Goal: Browse casually

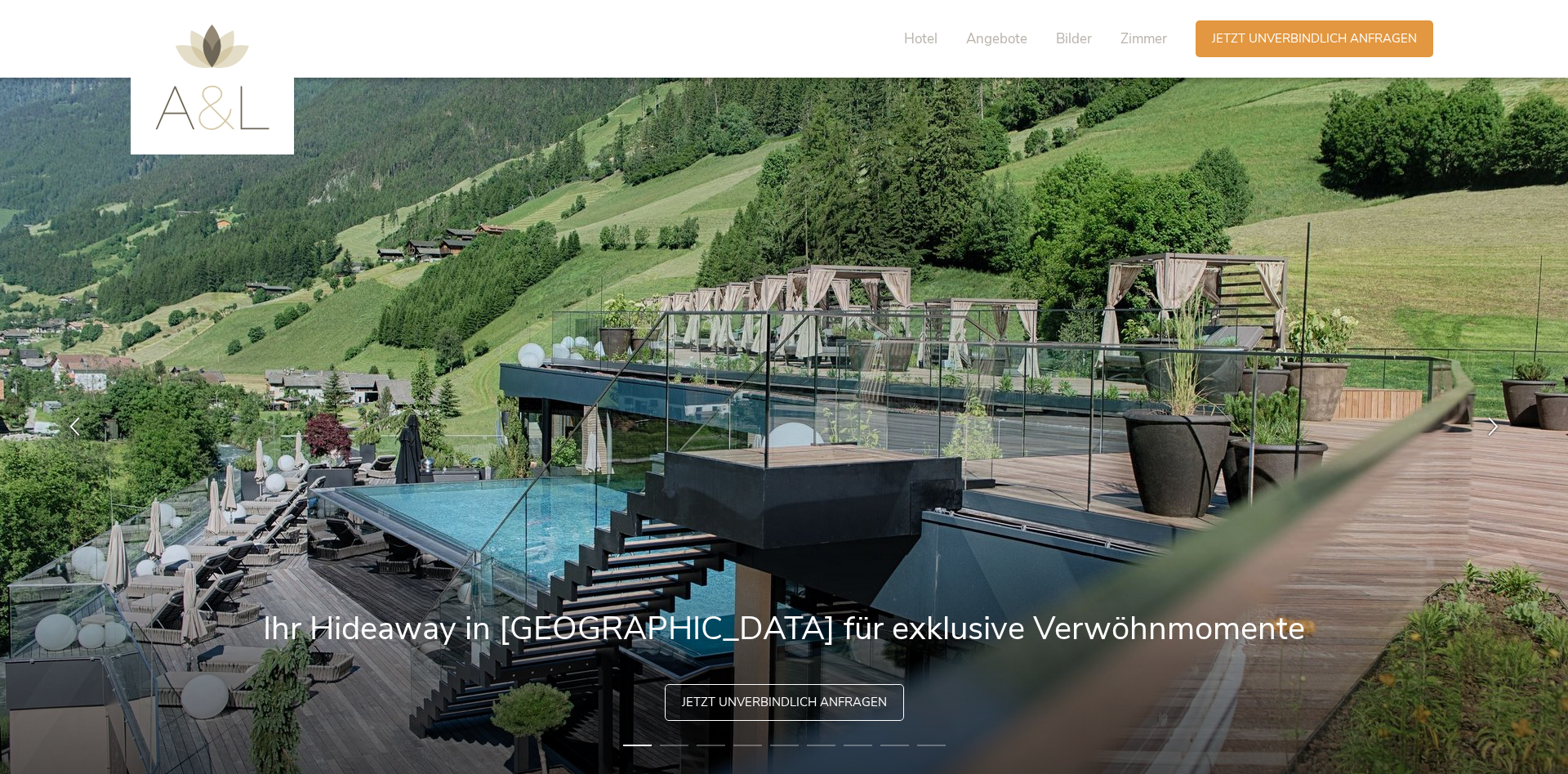
click at [1366, 430] on img at bounding box center [784, 426] width 1568 height 697
click at [1483, 425] on div at bounding box center [1493, 426] width 52 height 52
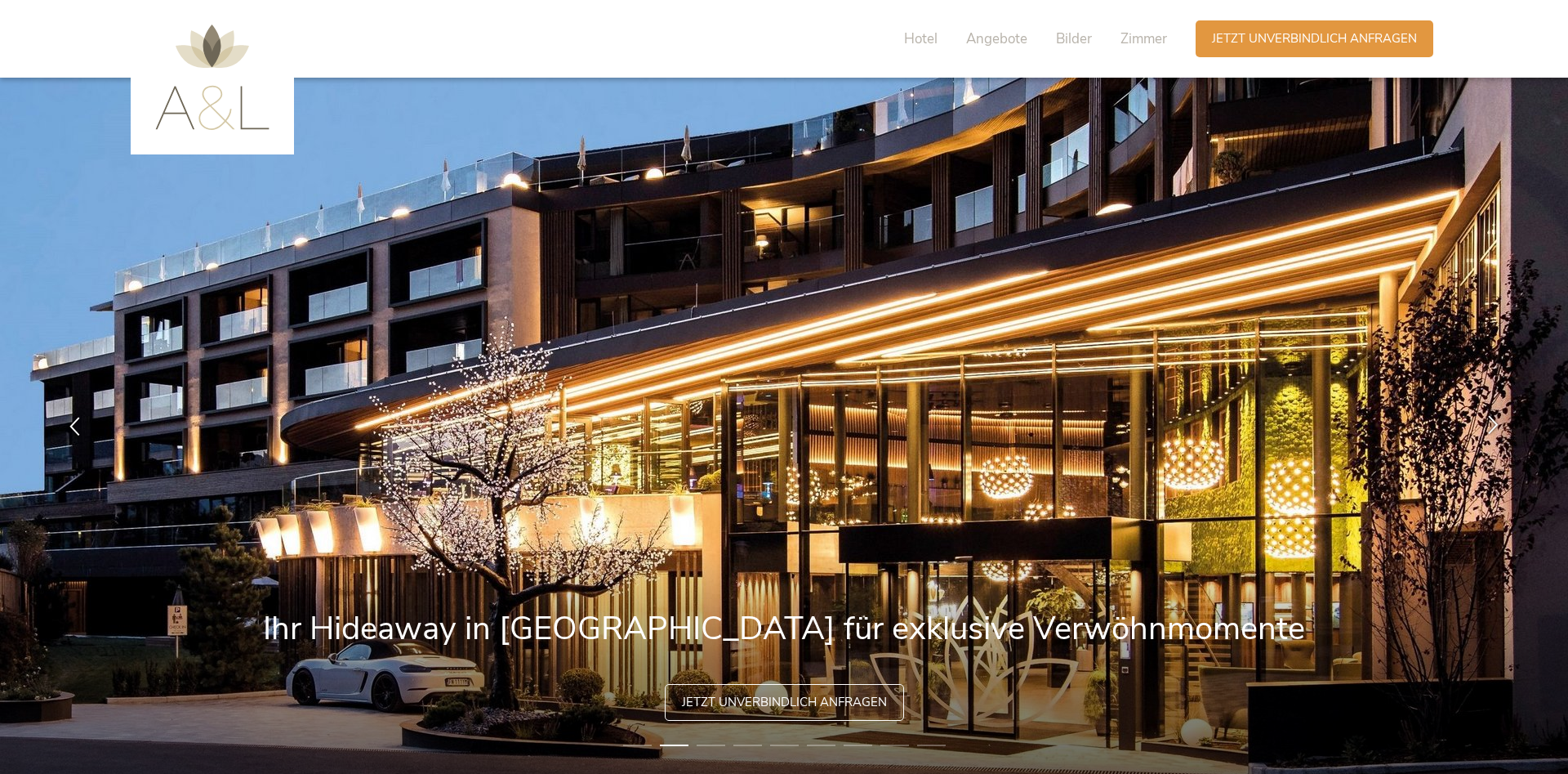
click at [1483, 424] on div at bounding box center [1493, 426] width 52 height 52
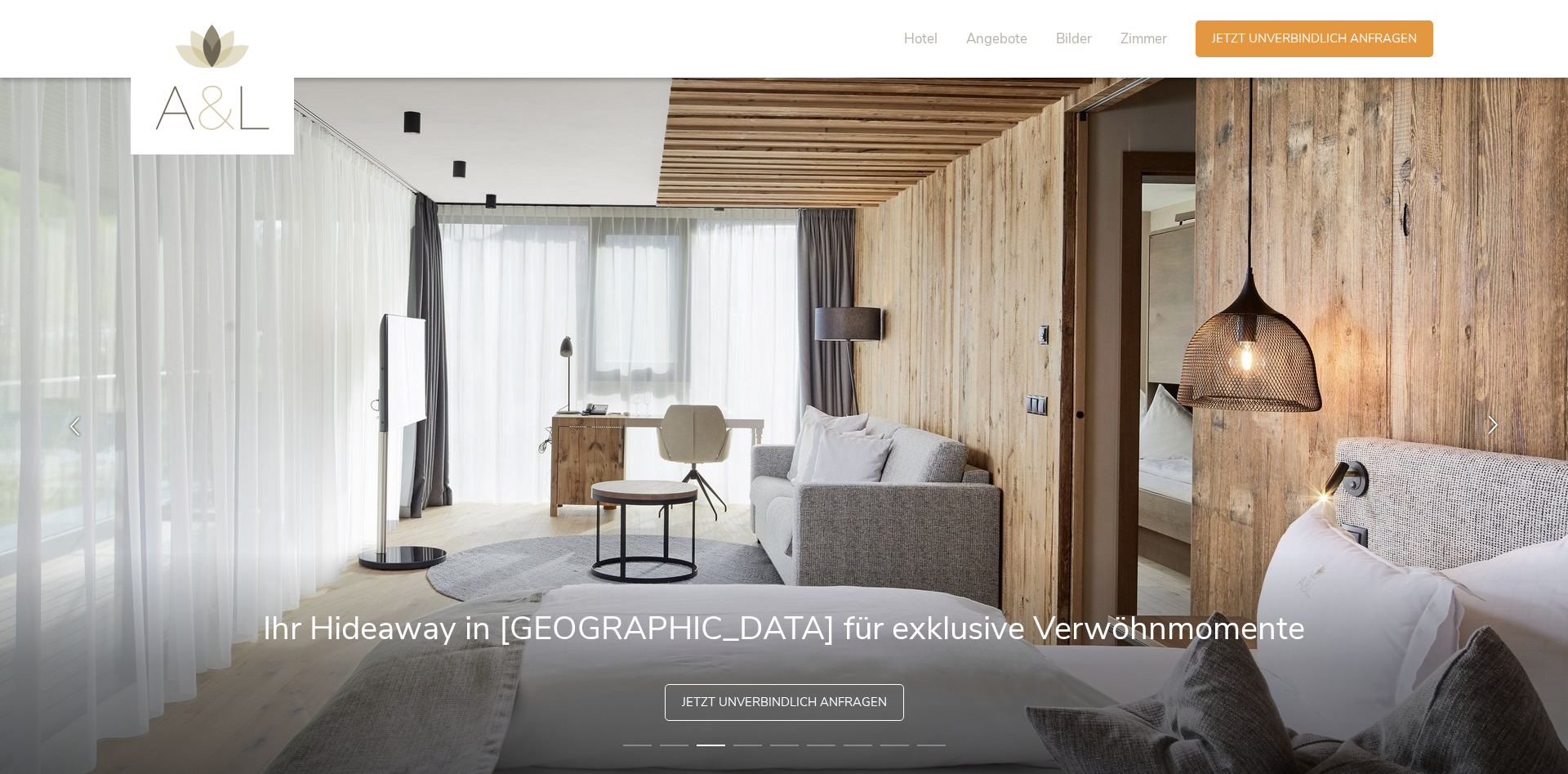
click at [1494, 431] on icon at bounding box center [1493, 424] width 19 height 19
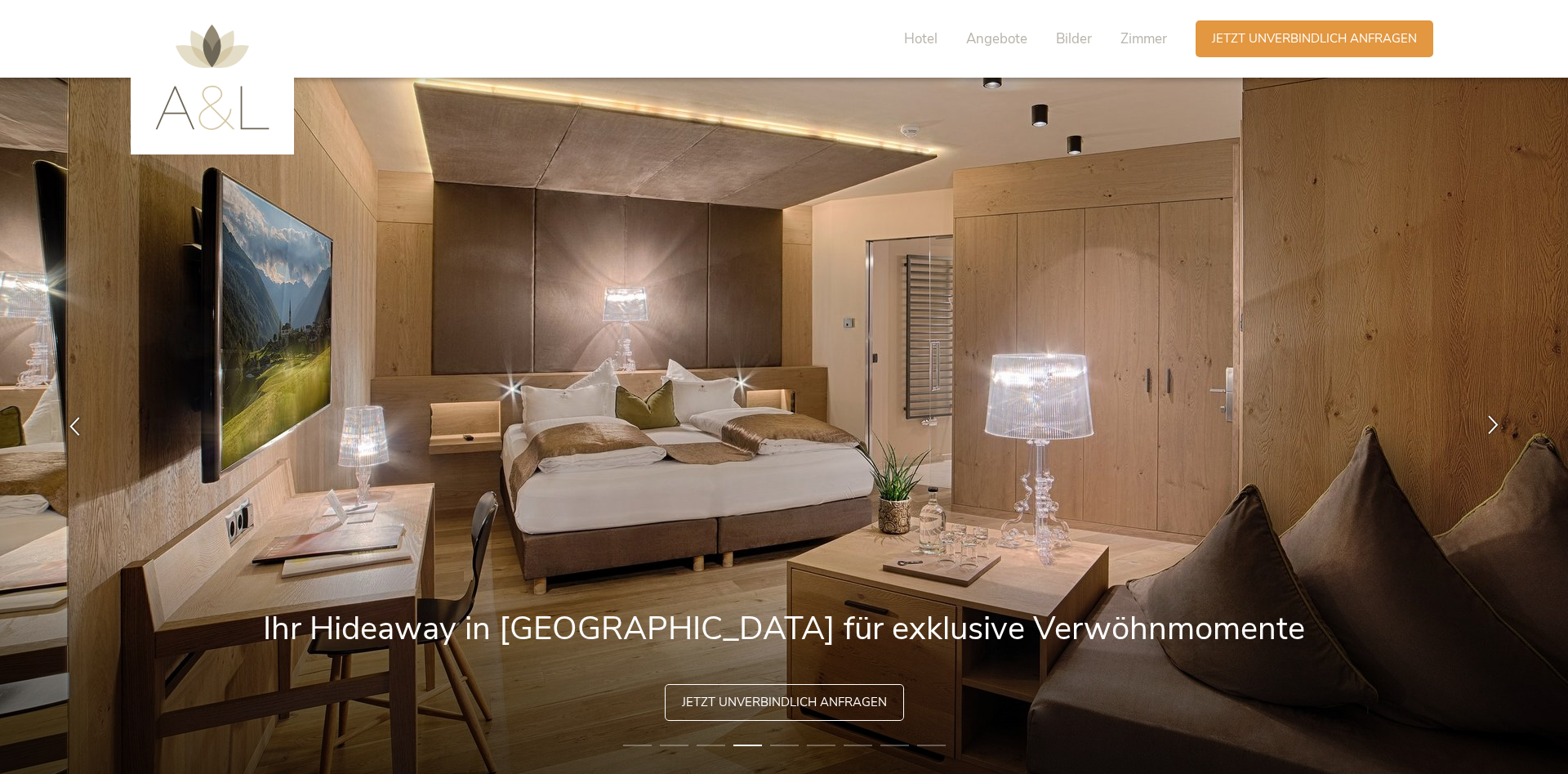
click at [1498, 426] on icon at bounding box center [1493, 424] width 19 height 19
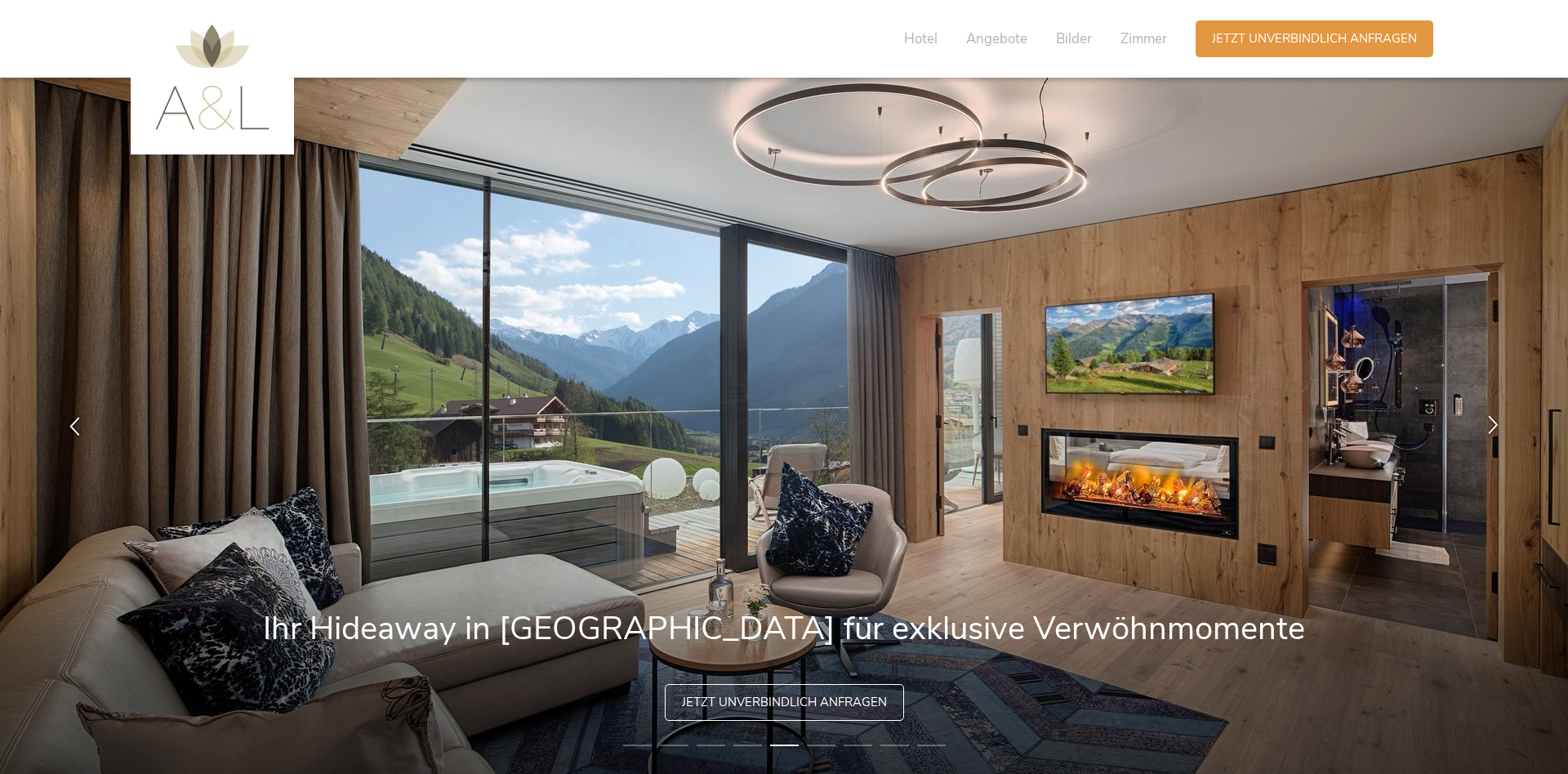
click at [1499, 426] on icon at bounding box center [1493, 424] width 19 height 19
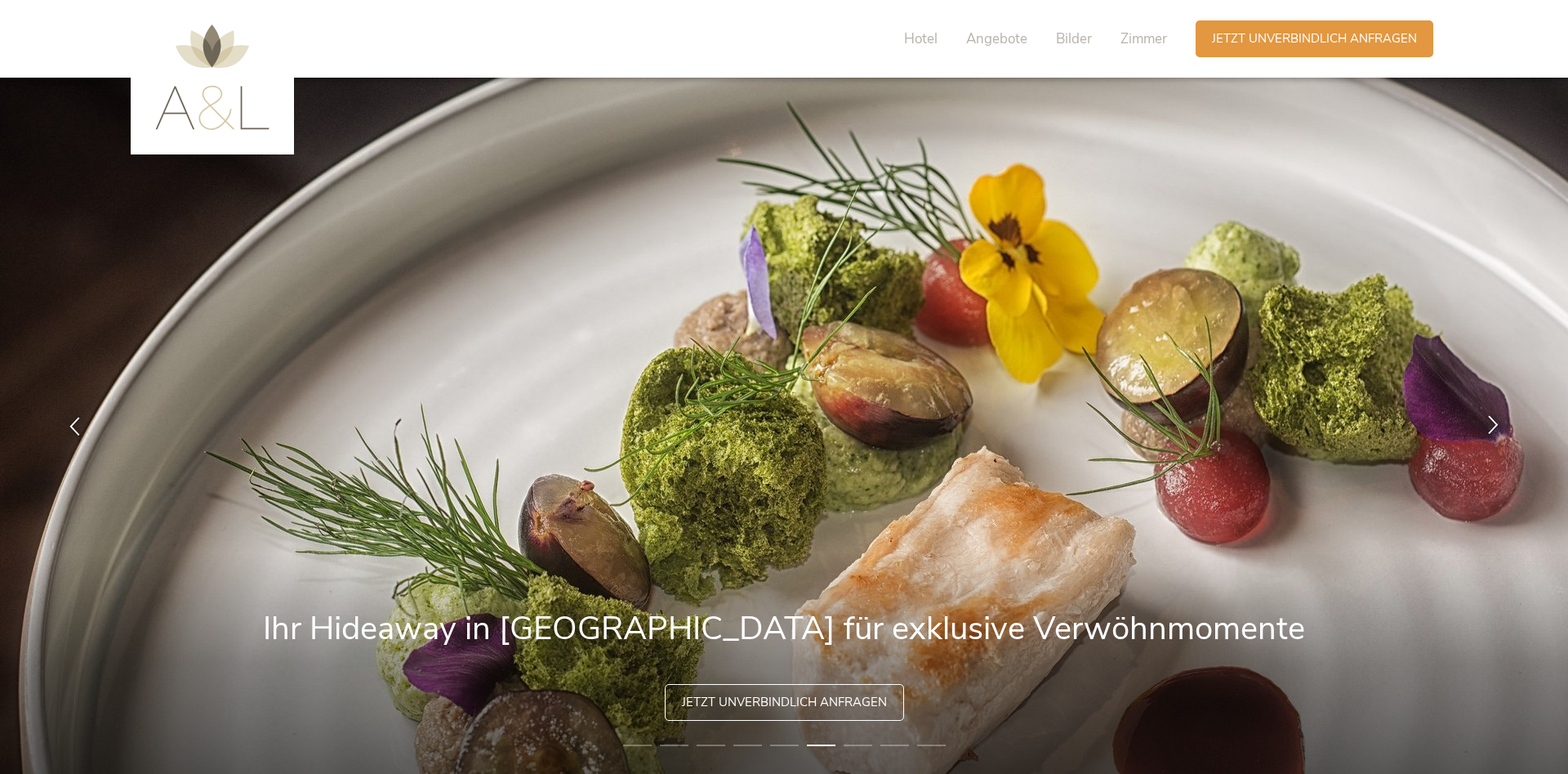
click at [1498, 426] on icon at bounding box center [1493, 424] width 19 height 19
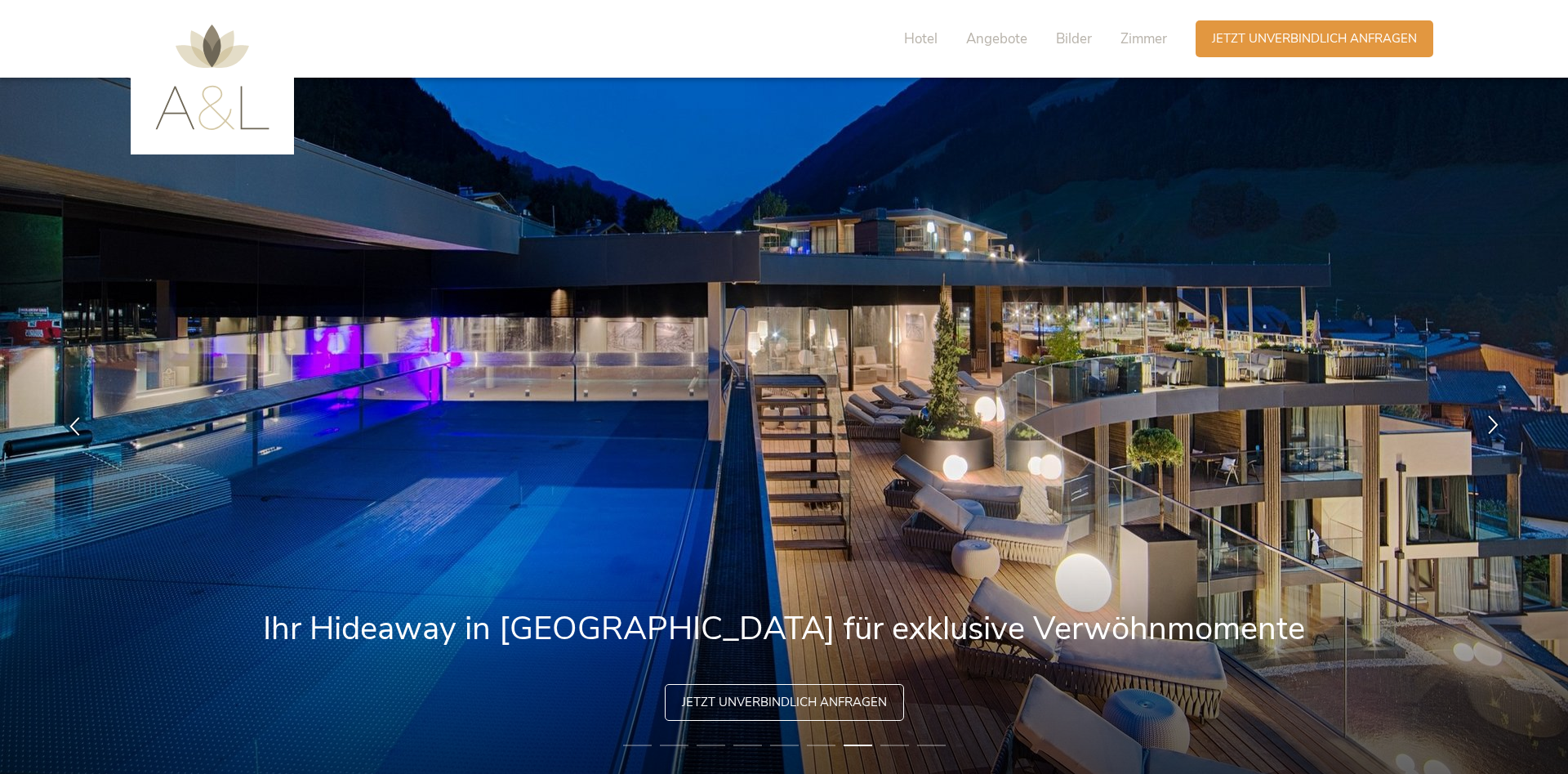
click at [1499, 426] on icon at bounding box center [1493, 424] width 19 height 19
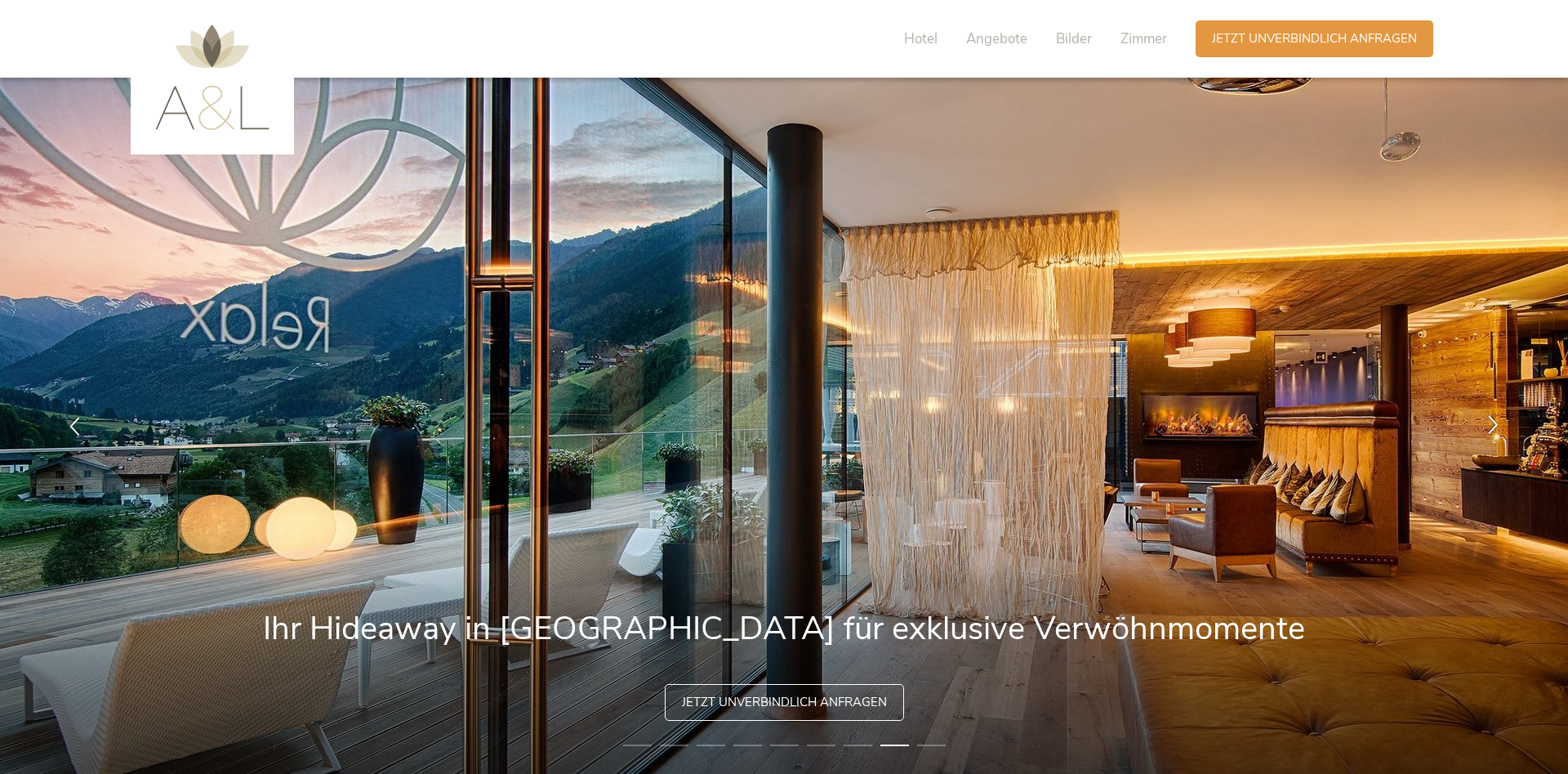
click at [1499, 426] on icon at bounding box center [1493, 424] width 19 height 19
click at [1498, 426] on icon at bounding box center [1493, 424] width 19 height 19
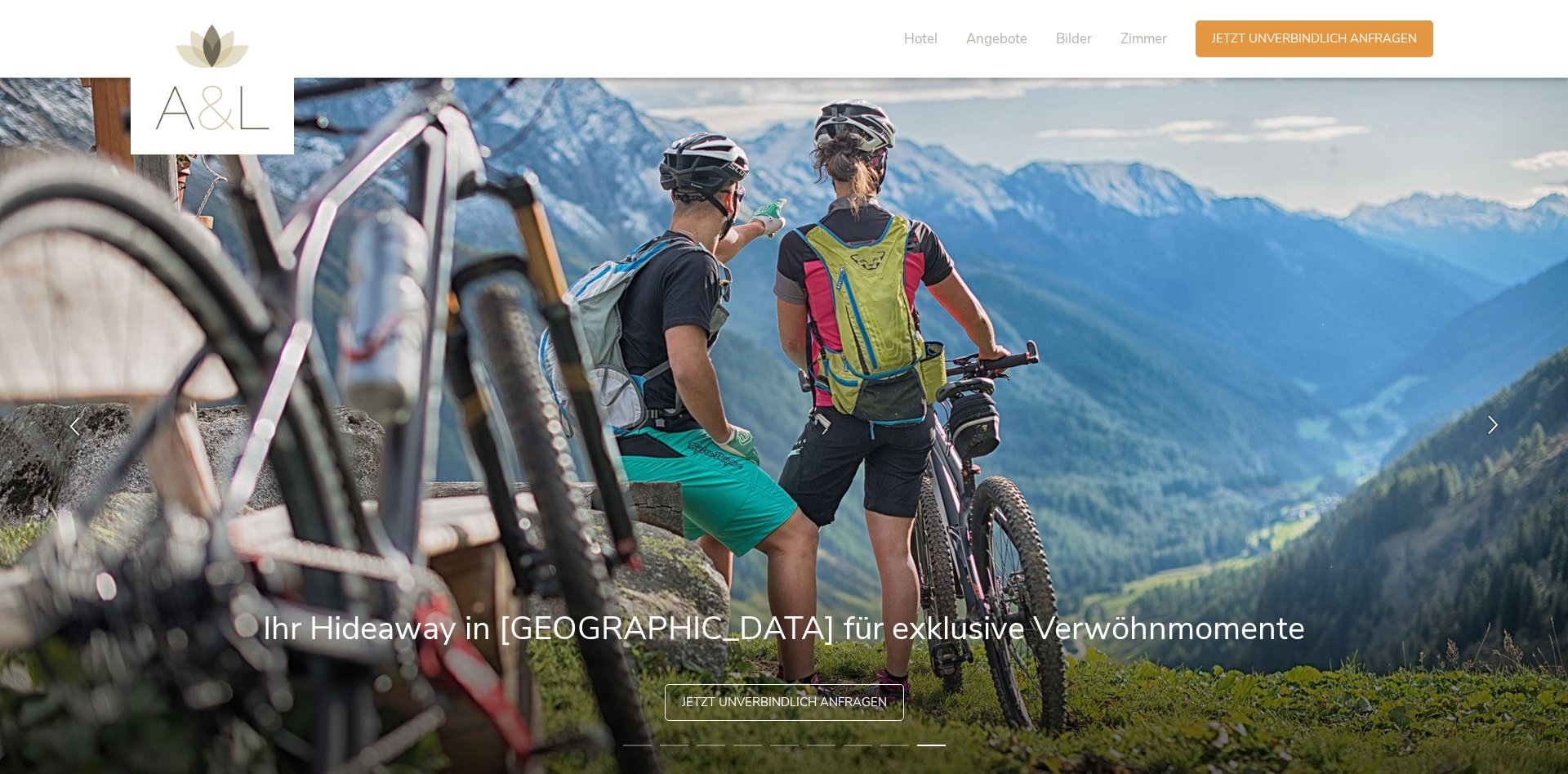
click at [1498, 426] on icon at bounding box center [1493, 424] width 19 height 19
click at [1499, 426] on icon at bounding box center [1493, 424] width 19 height 19
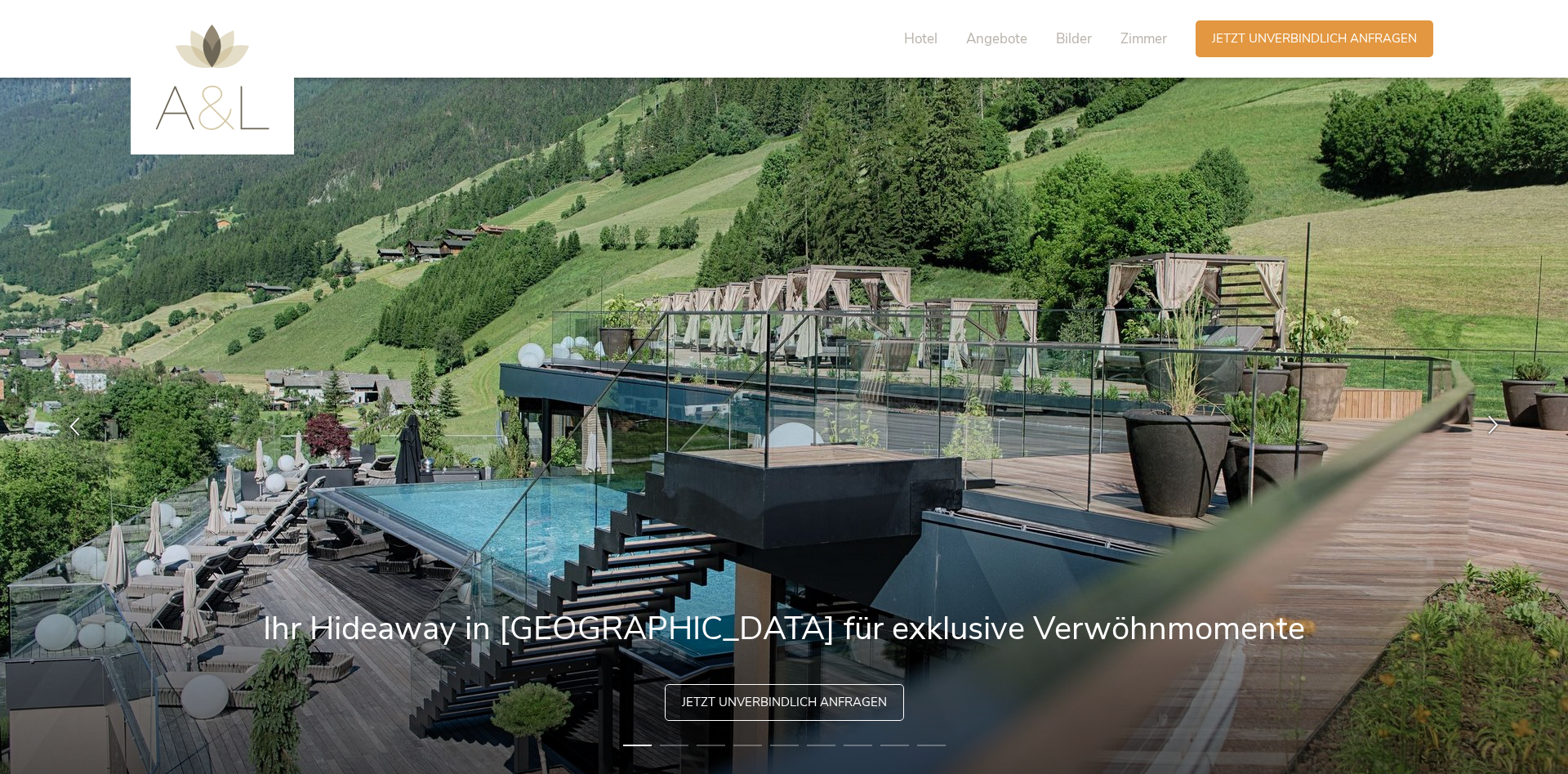
click at [1499, 426] on icon at bounding box center [1493, 424] width 19 height 19
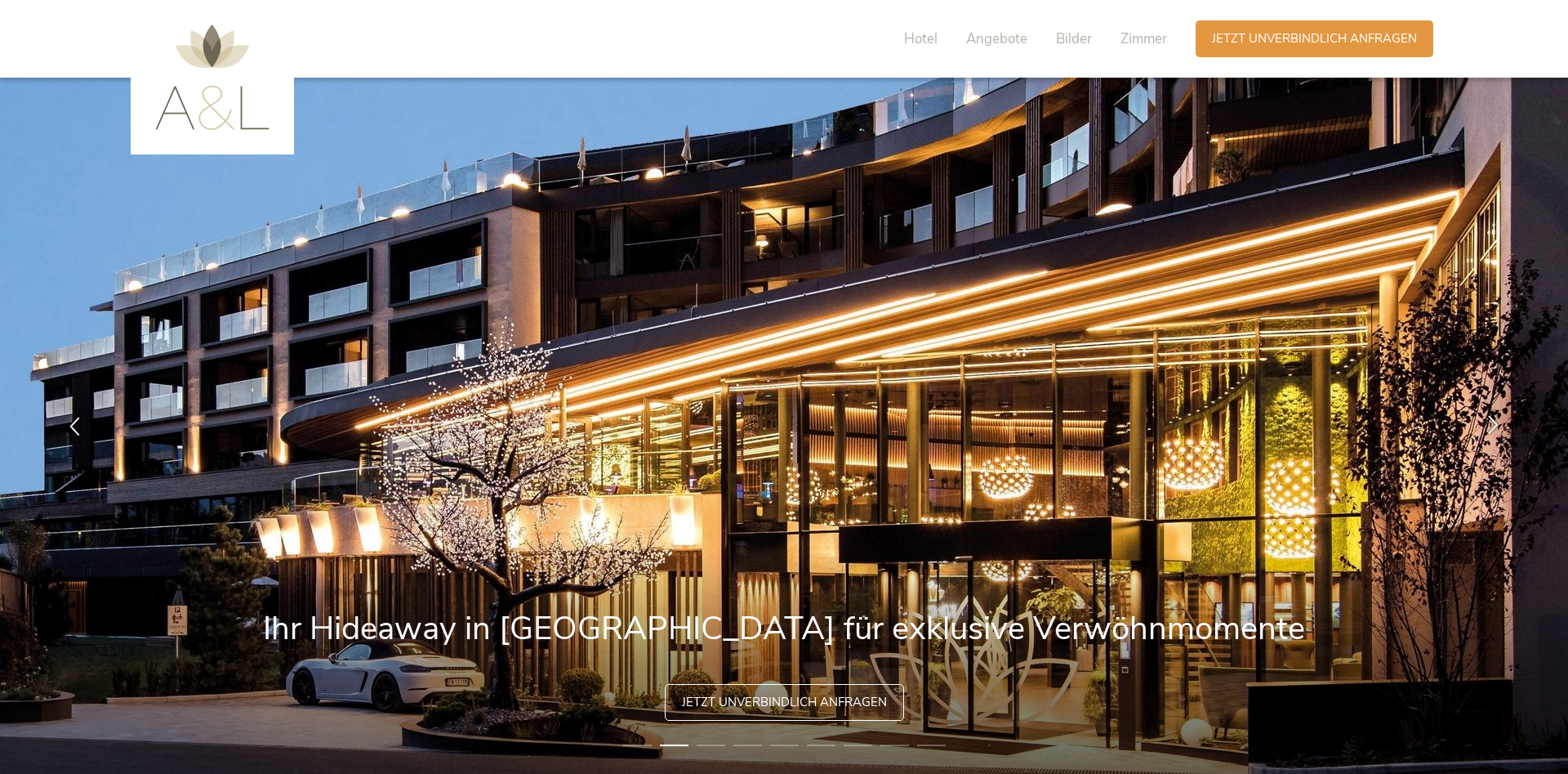
click at [1498, 426] on icon at bounding box center [1493, 424] width 19 height 19
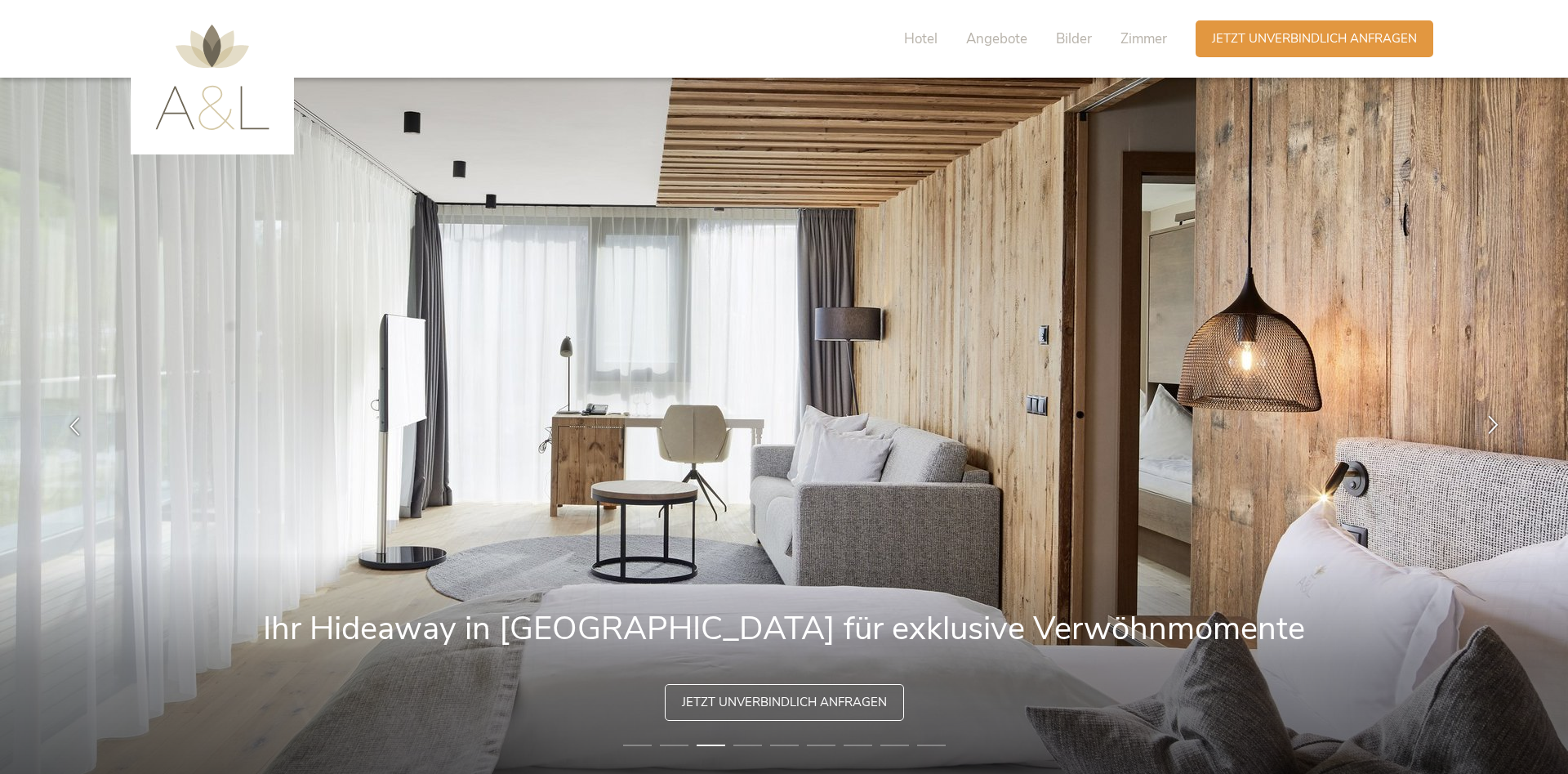
click at [1499, 426] on icon at bounding box center [1493, 424] width 19 height 19
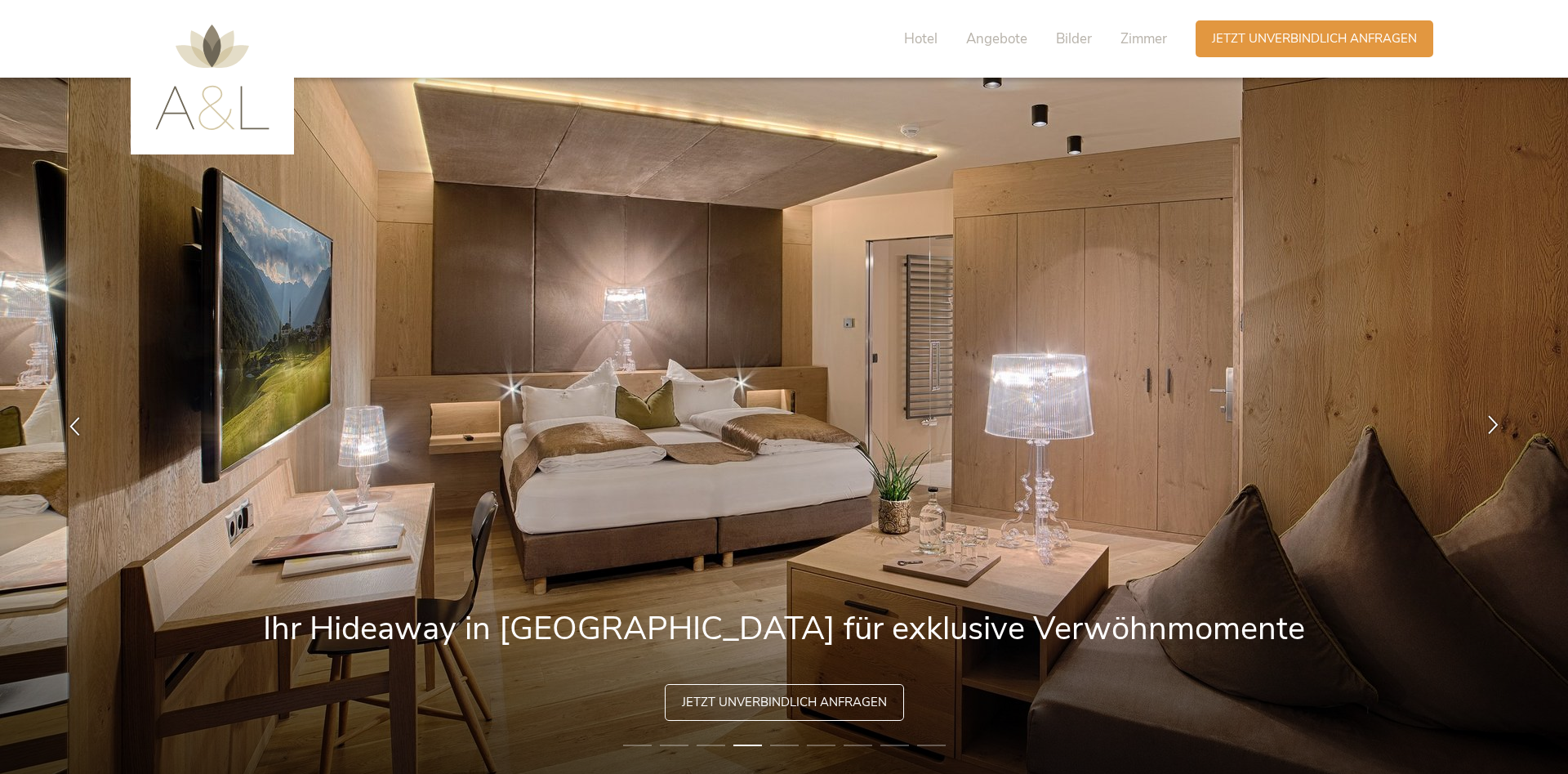
click at [1498, 426] on icon at bounding box center [1493, 424] width 19 height 19
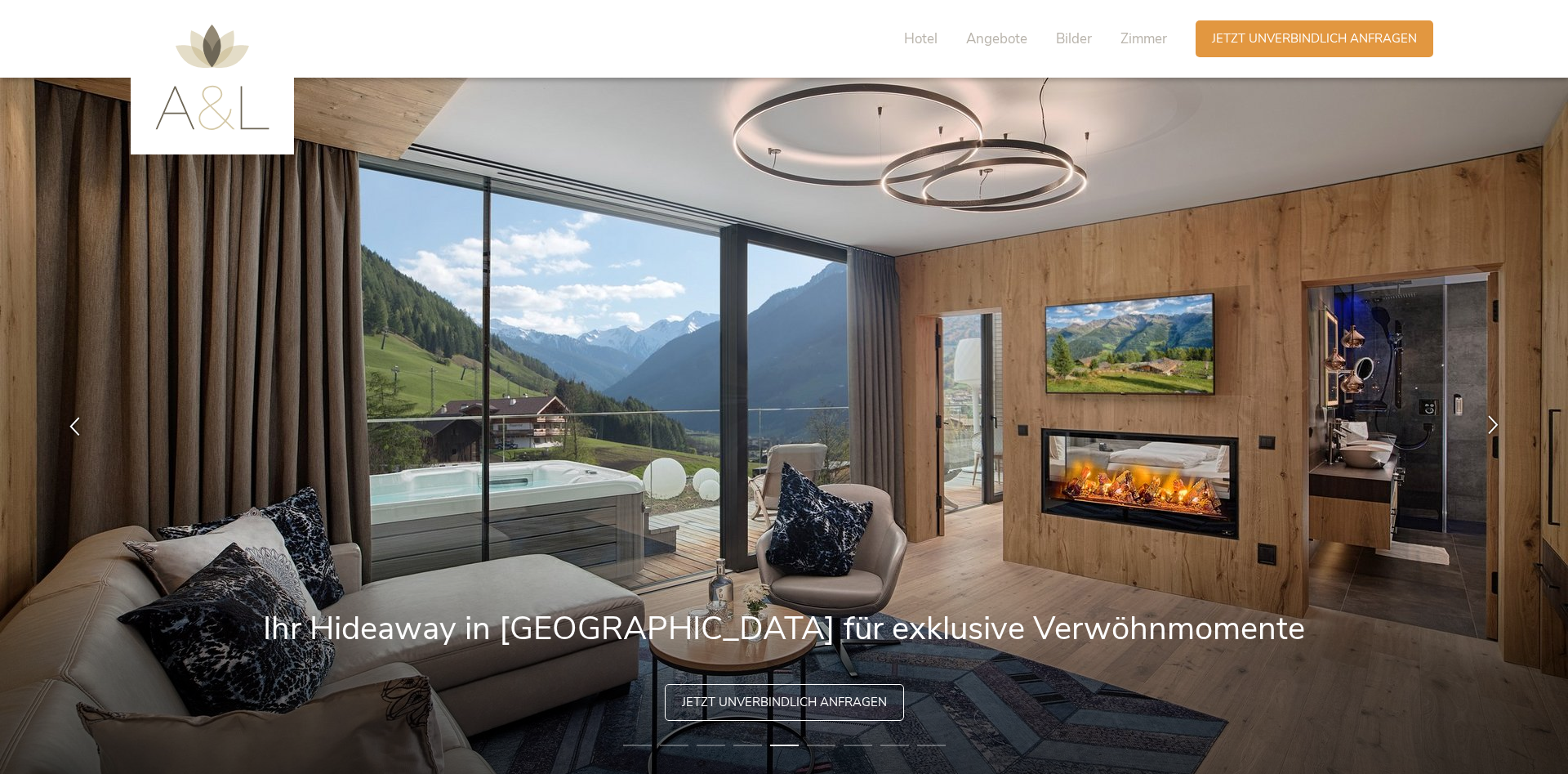
click at [1499, 426] on icon at bounding box center [1493, 424] width 19 height 19
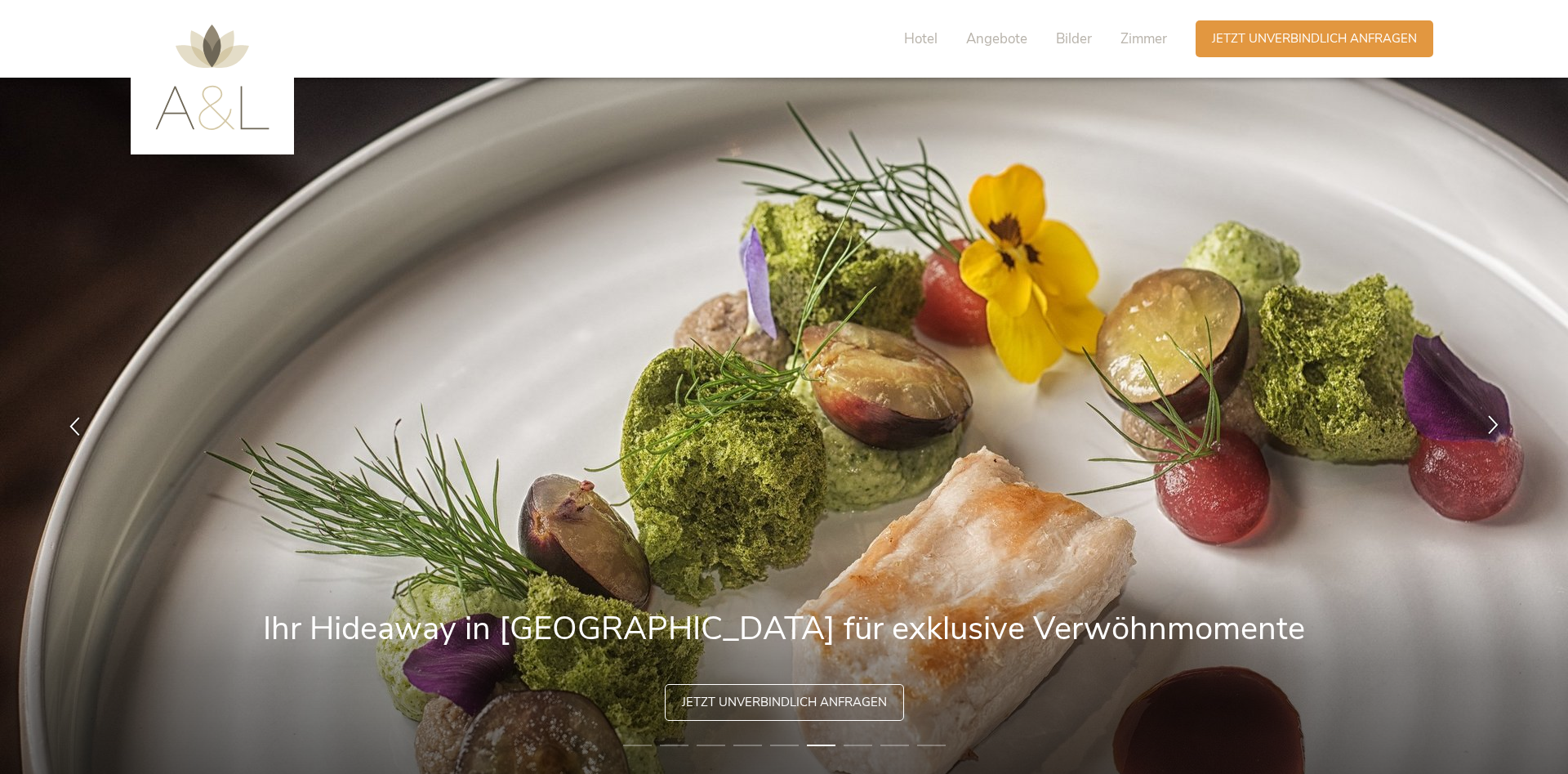
click at [1498, 426] on icon at bounding box center [1493, 424] width 19 height 19
